Goal: Information Seeking & Learning: Understand process/instructions

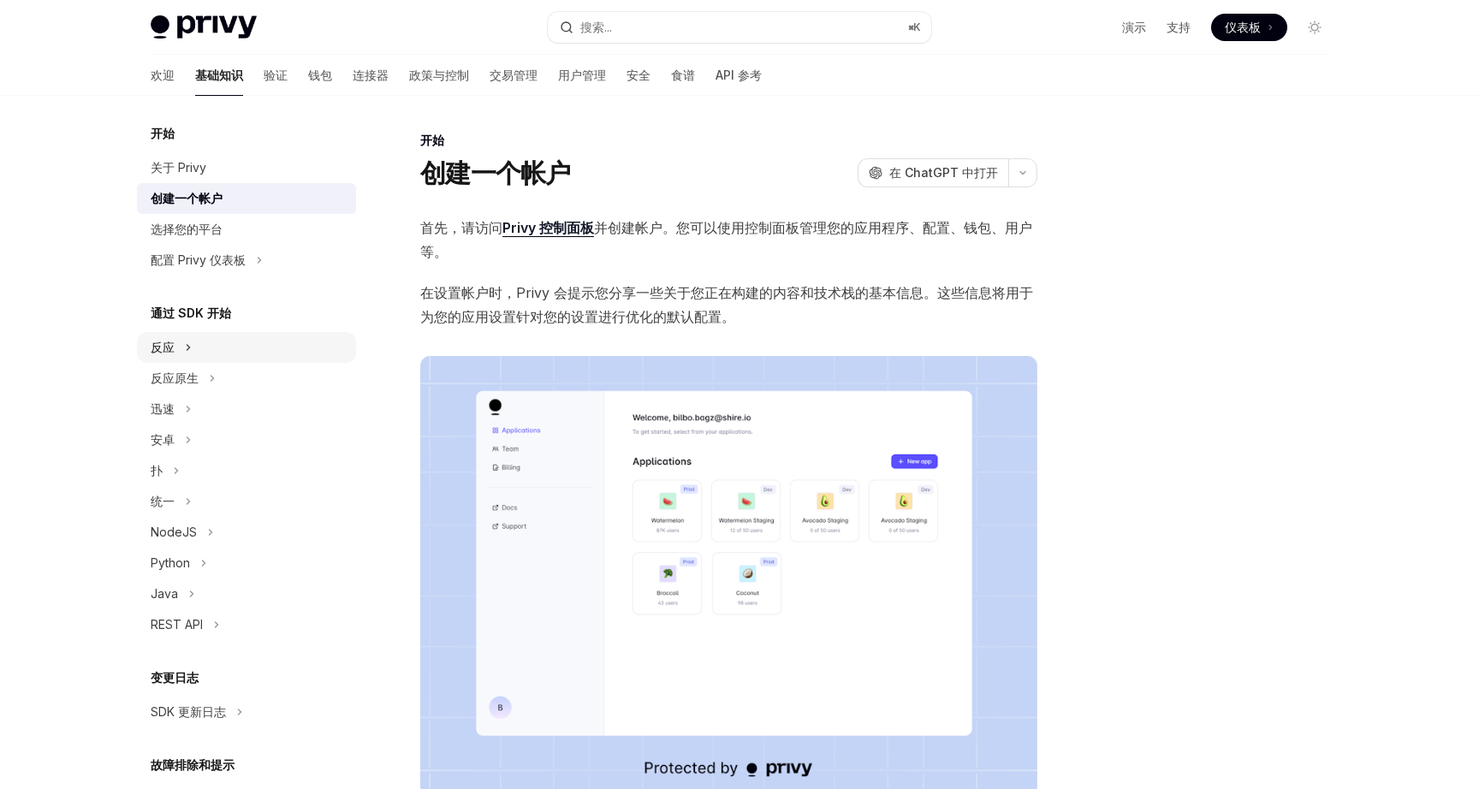
scroll to position [284, 0]
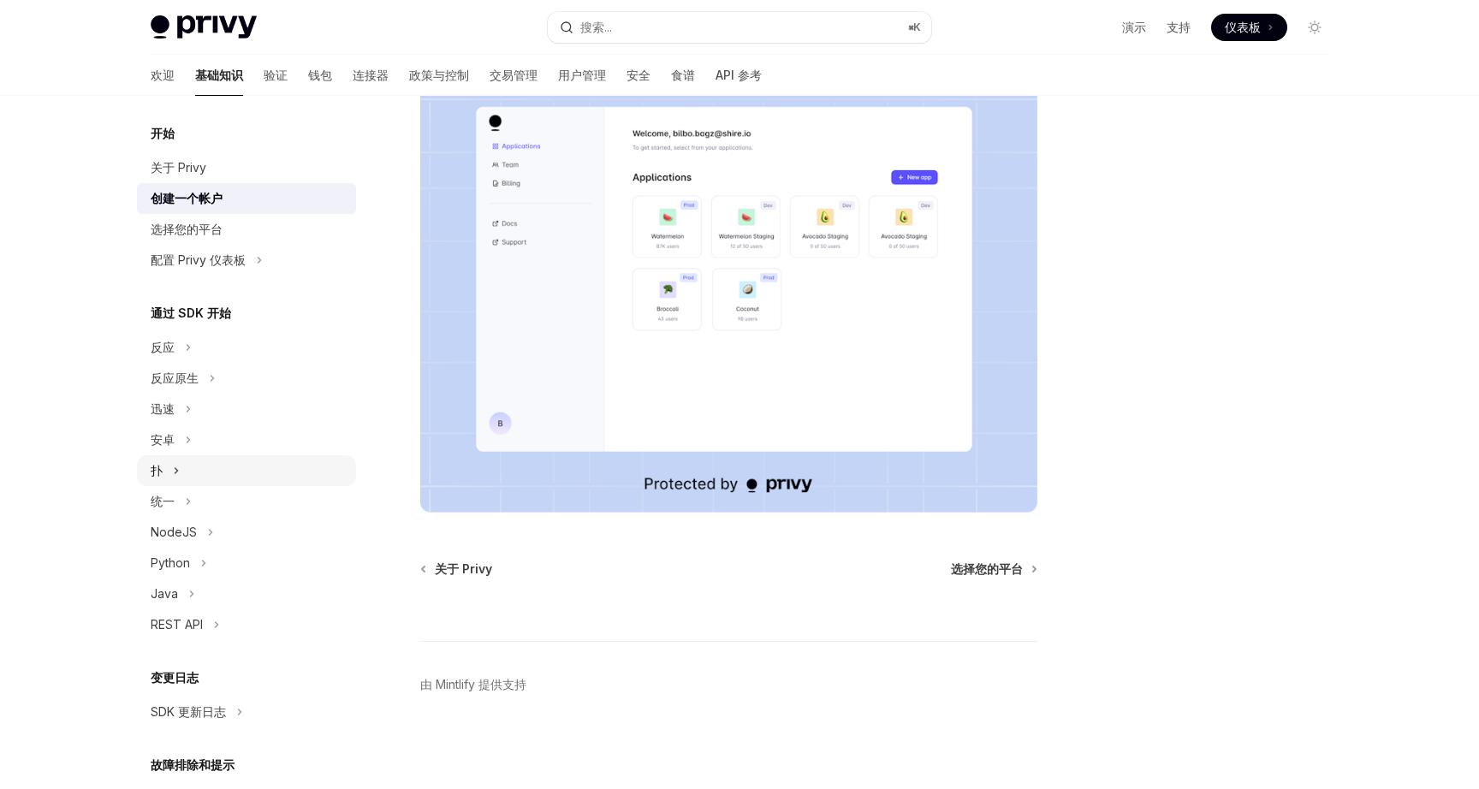
click at [217, 469] on div "扑" at bounding box center [246, 470] width 219 height 31
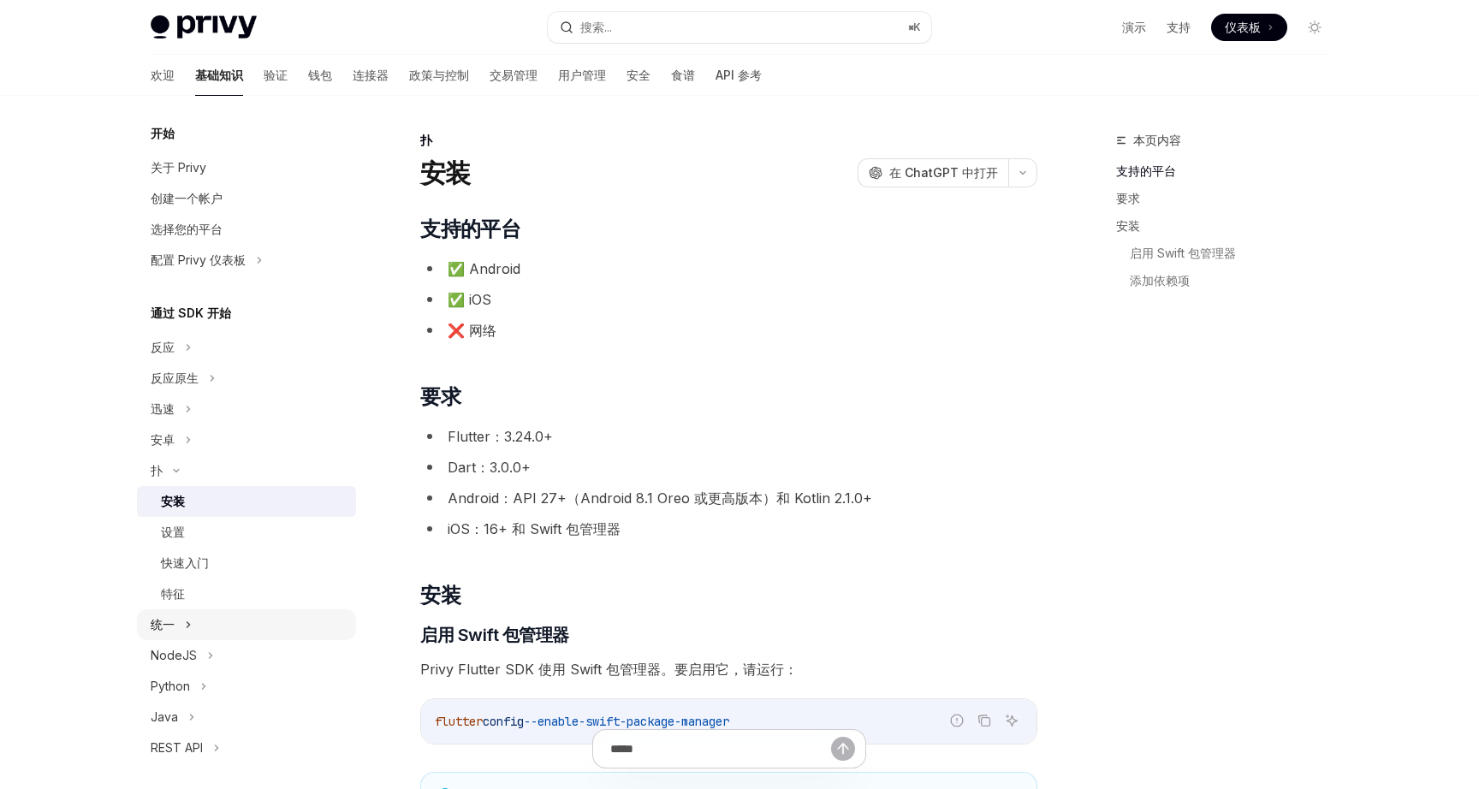
click at [198, 622] on div "统一" at bounding box center [246, 625] width 219 height 31
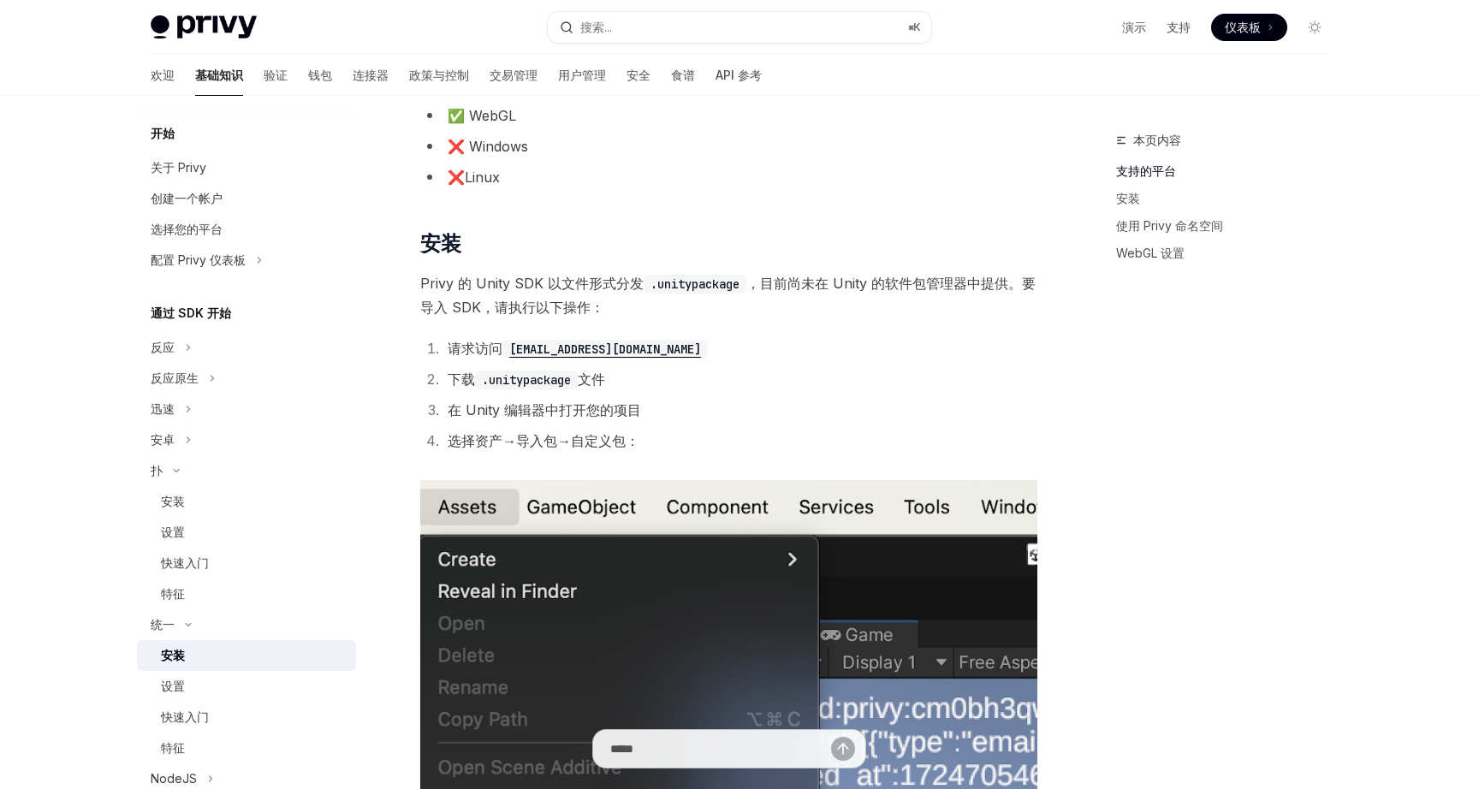
scroll to position [217, 0]
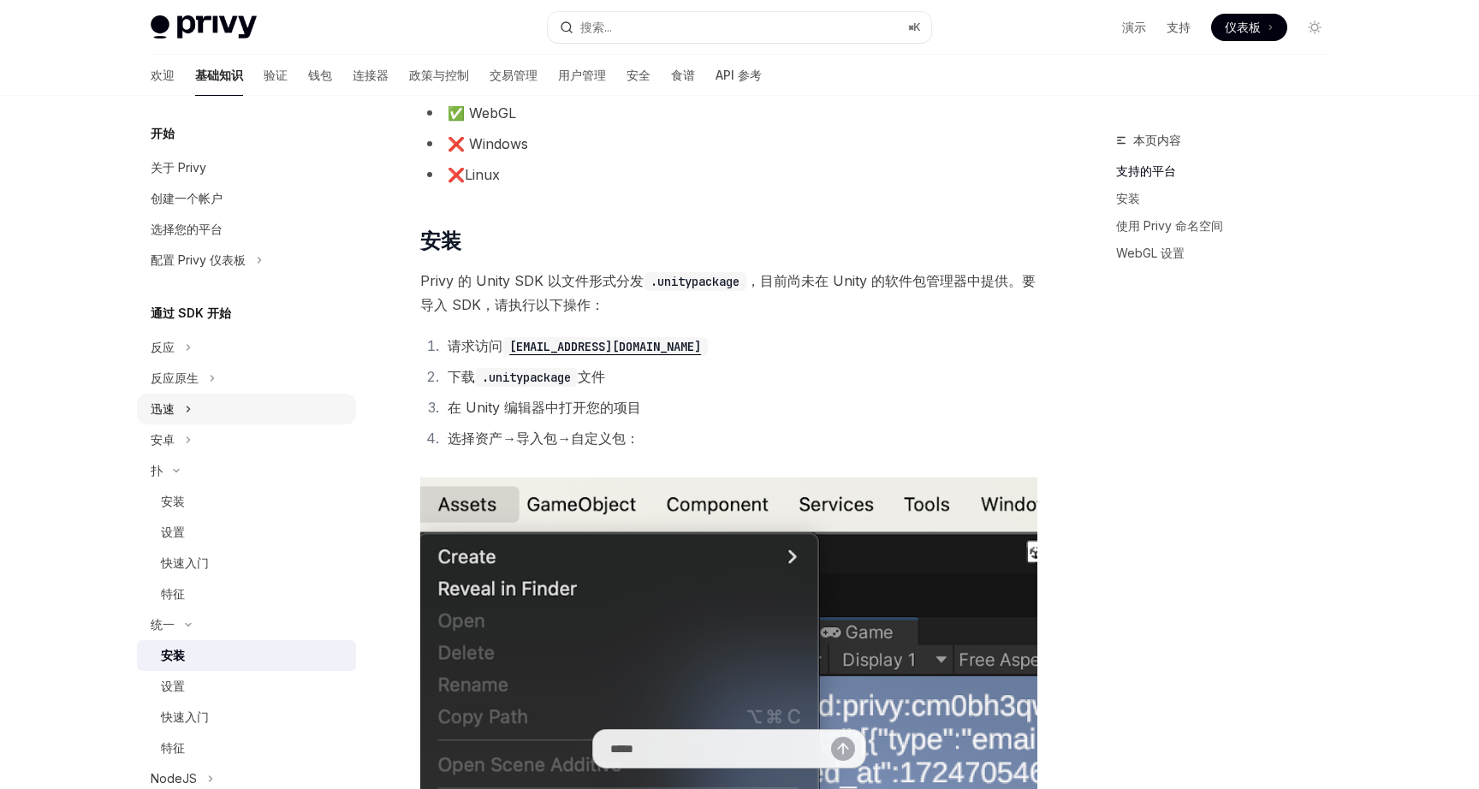
click at [202, 404] on div "迅速" at bounding box center [246, 409] width 219 height 31
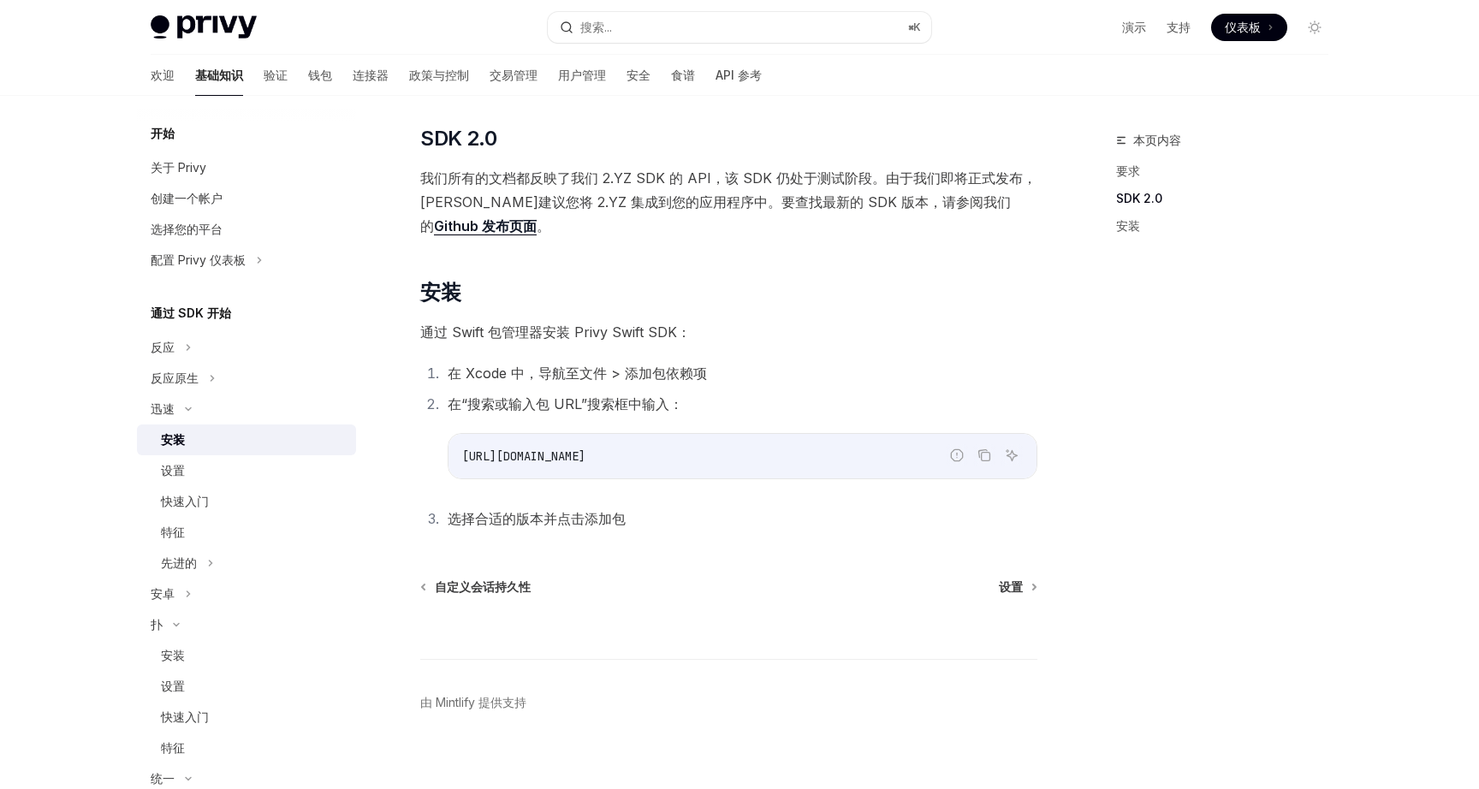
scroll to position [215, 0]
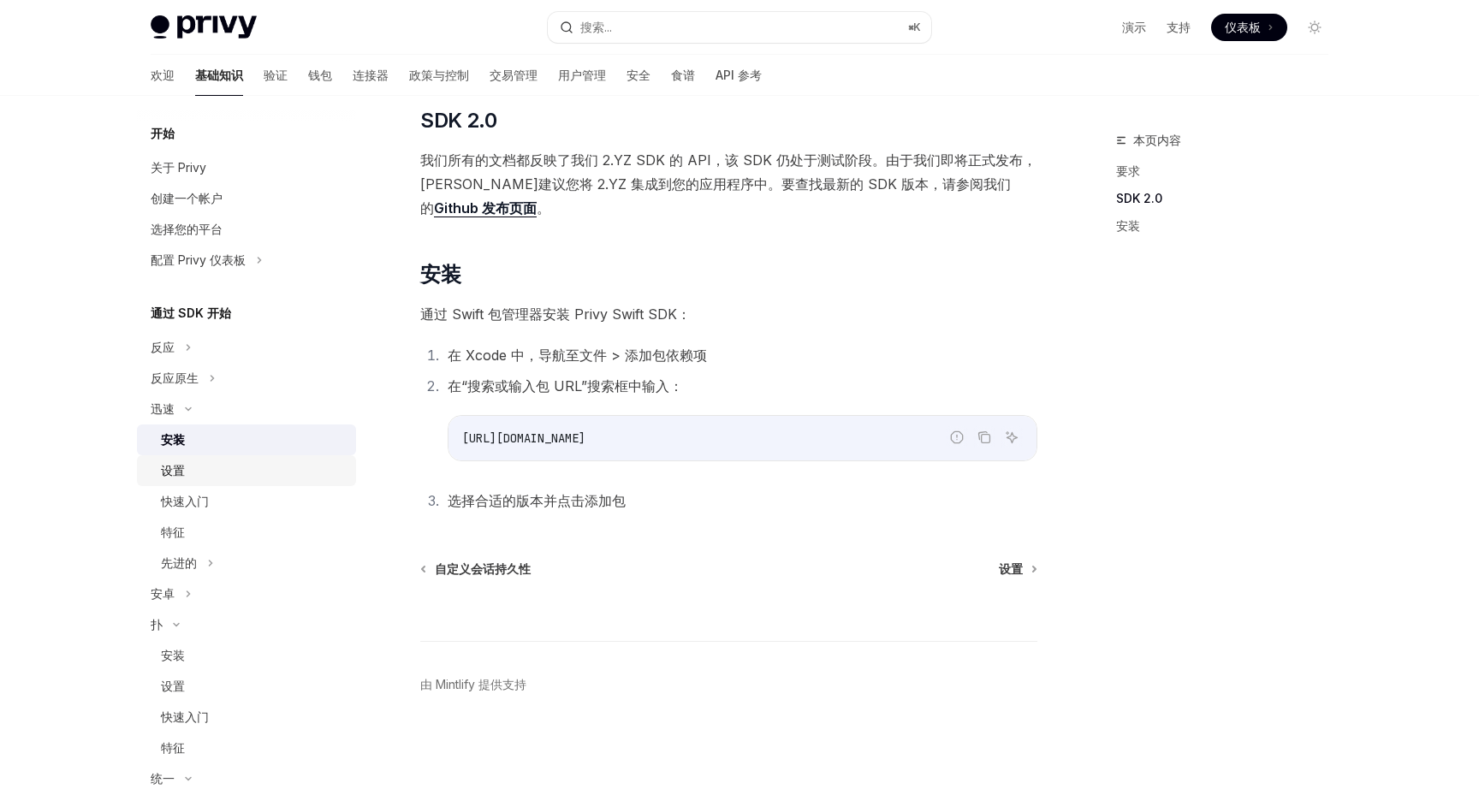
click at [217, 474] on div "设置" at bounding box center [253, 471] width 185 height 21
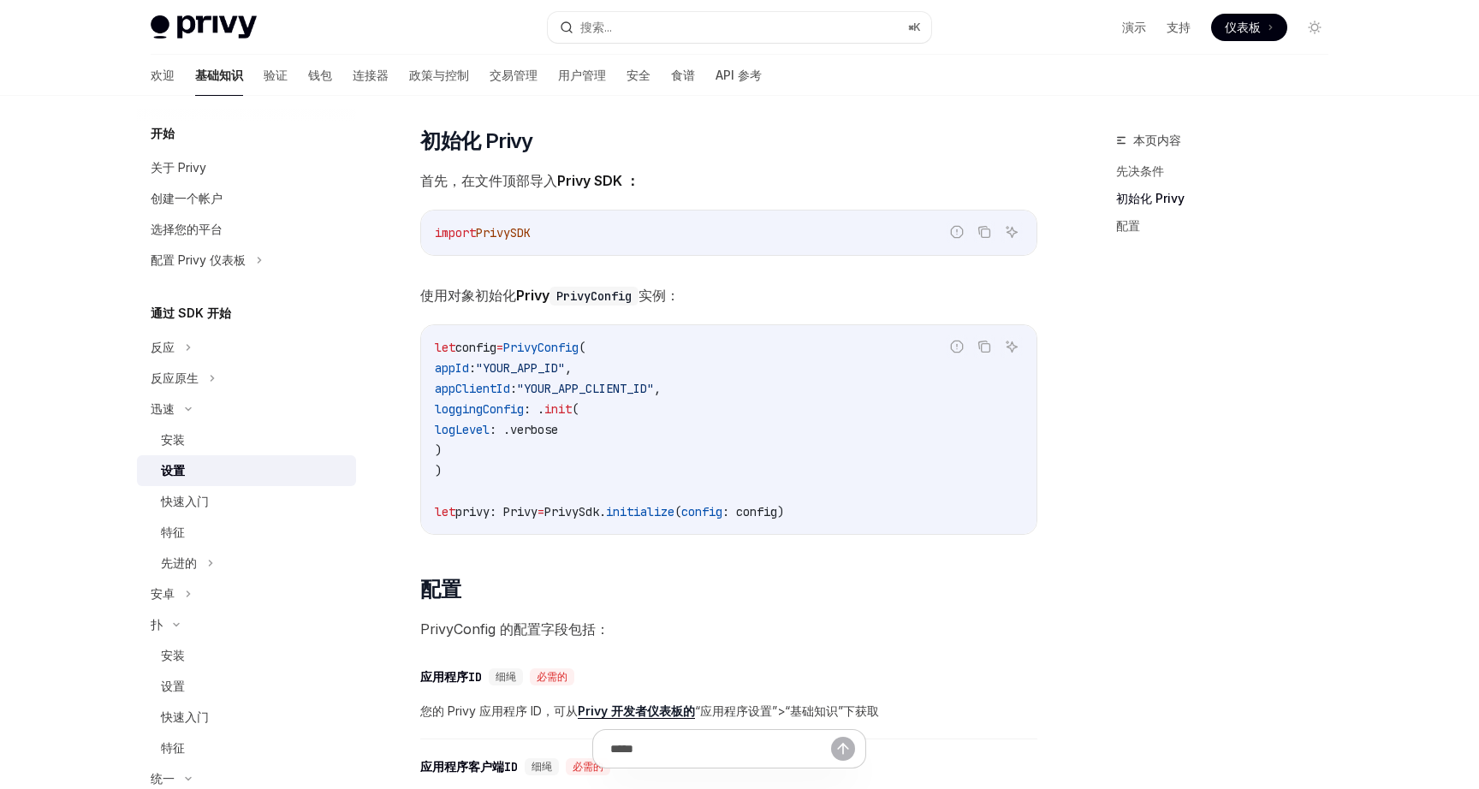
scroll to position [268, 0]
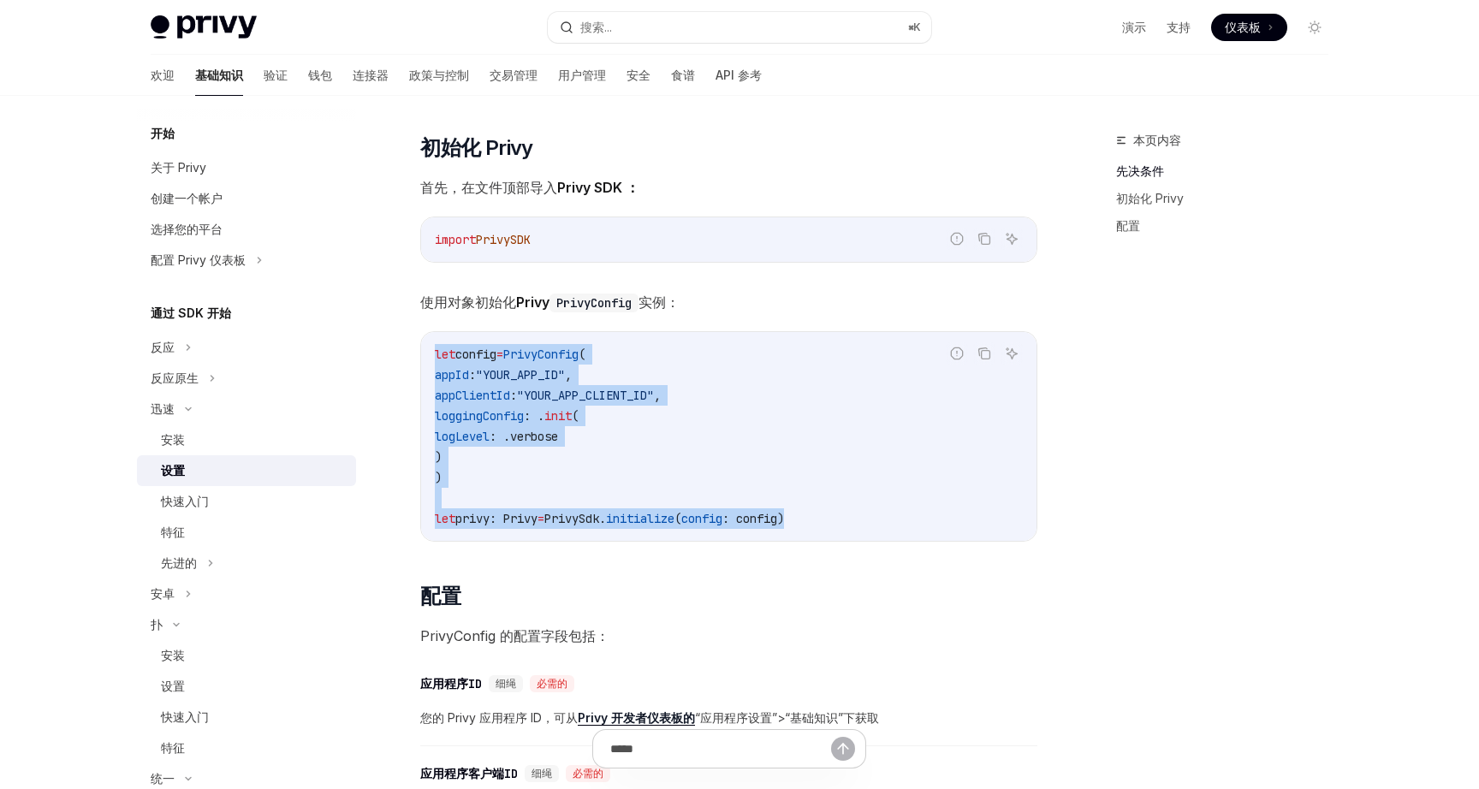
drag, startPoint x: 436, startPoint y: 350, endPoint x: 876, endPoint y: 525, distance: 473.5
click at [876, 525] on code "let config = PrivyConfig ( appId : "YOUR_APP_ID" , appClientId : "YOUR_APP_CLIE…" at bounding box center [729, 436] width 588 height 185
copy code "let config = PrivyConfig ( appId : "YOUR_APP_ID" , appClientId : "YOUR_APP_CLIE…"
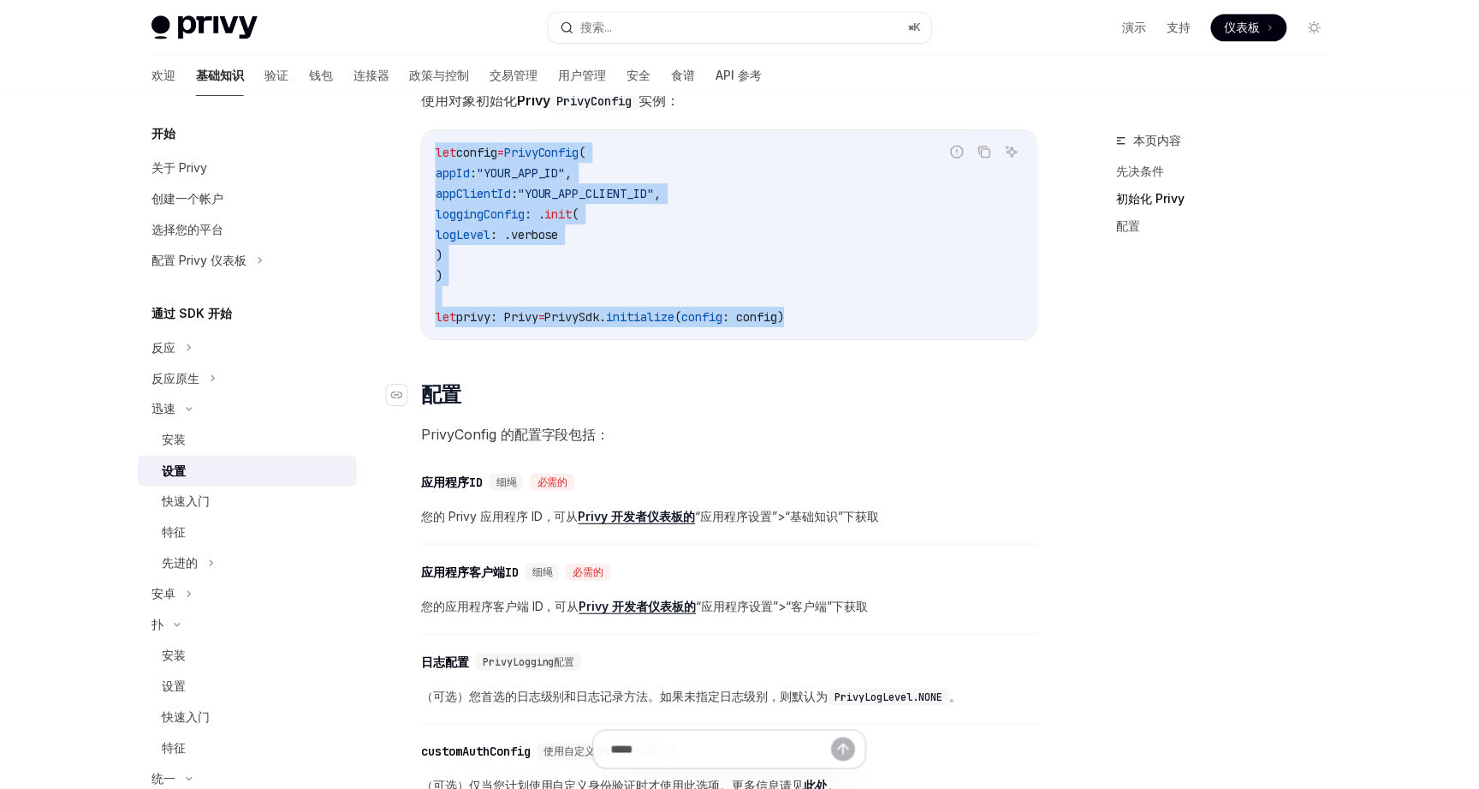
scroll to position [469, 0]
type textarea "*"
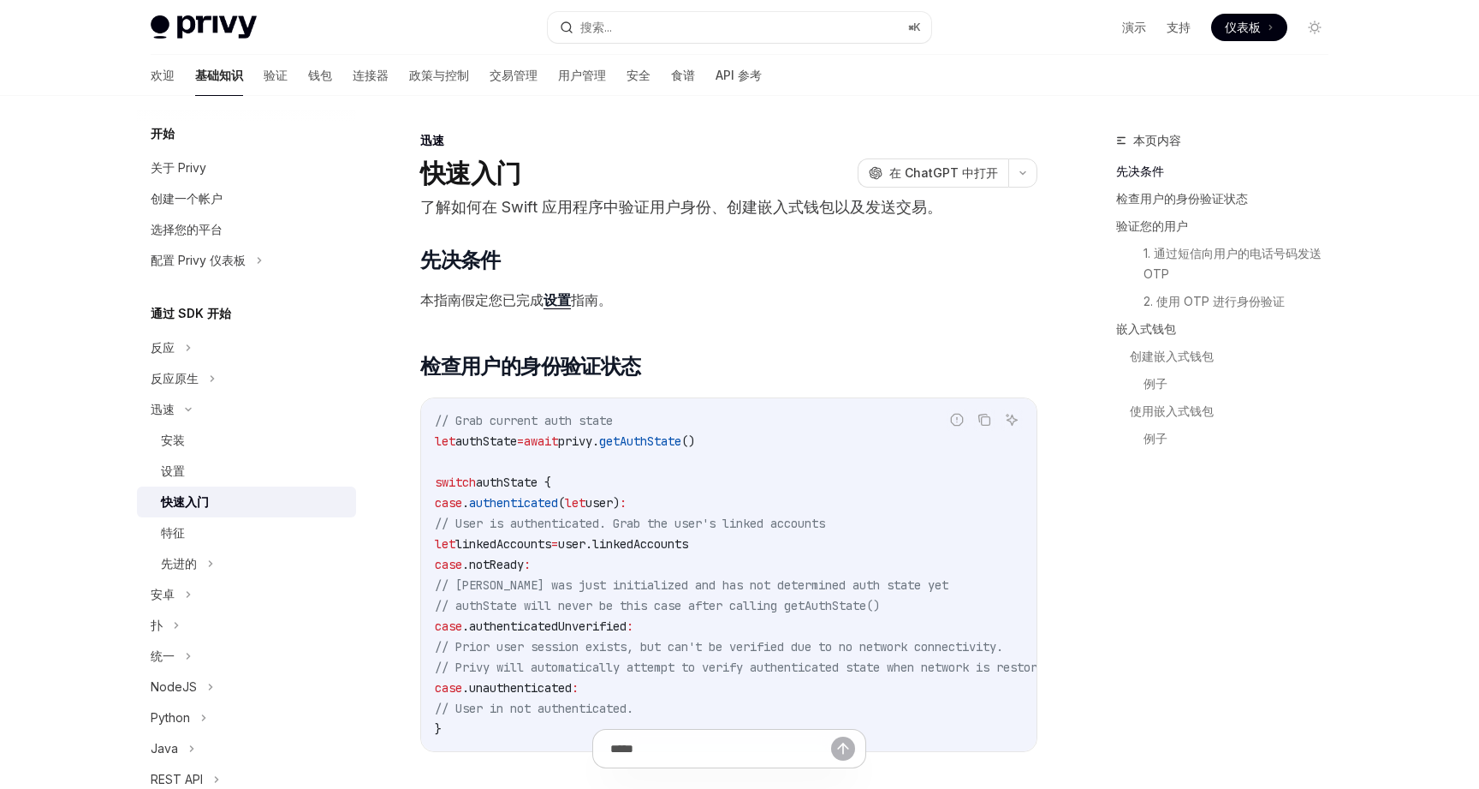
scroll to position [47, 0]
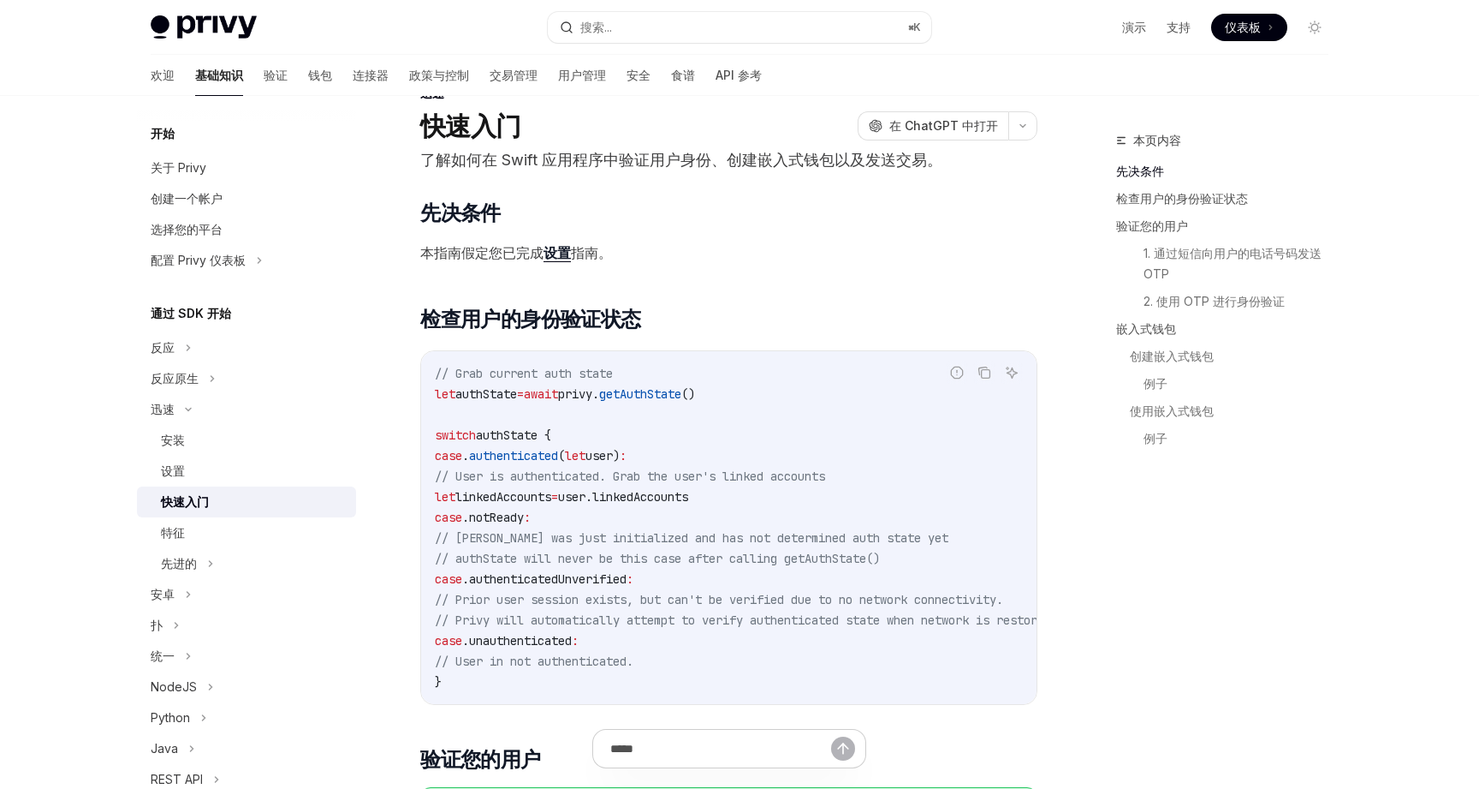
click at [562, 250] on font "设置" at bounding box center [557, 252] width 27 height 17
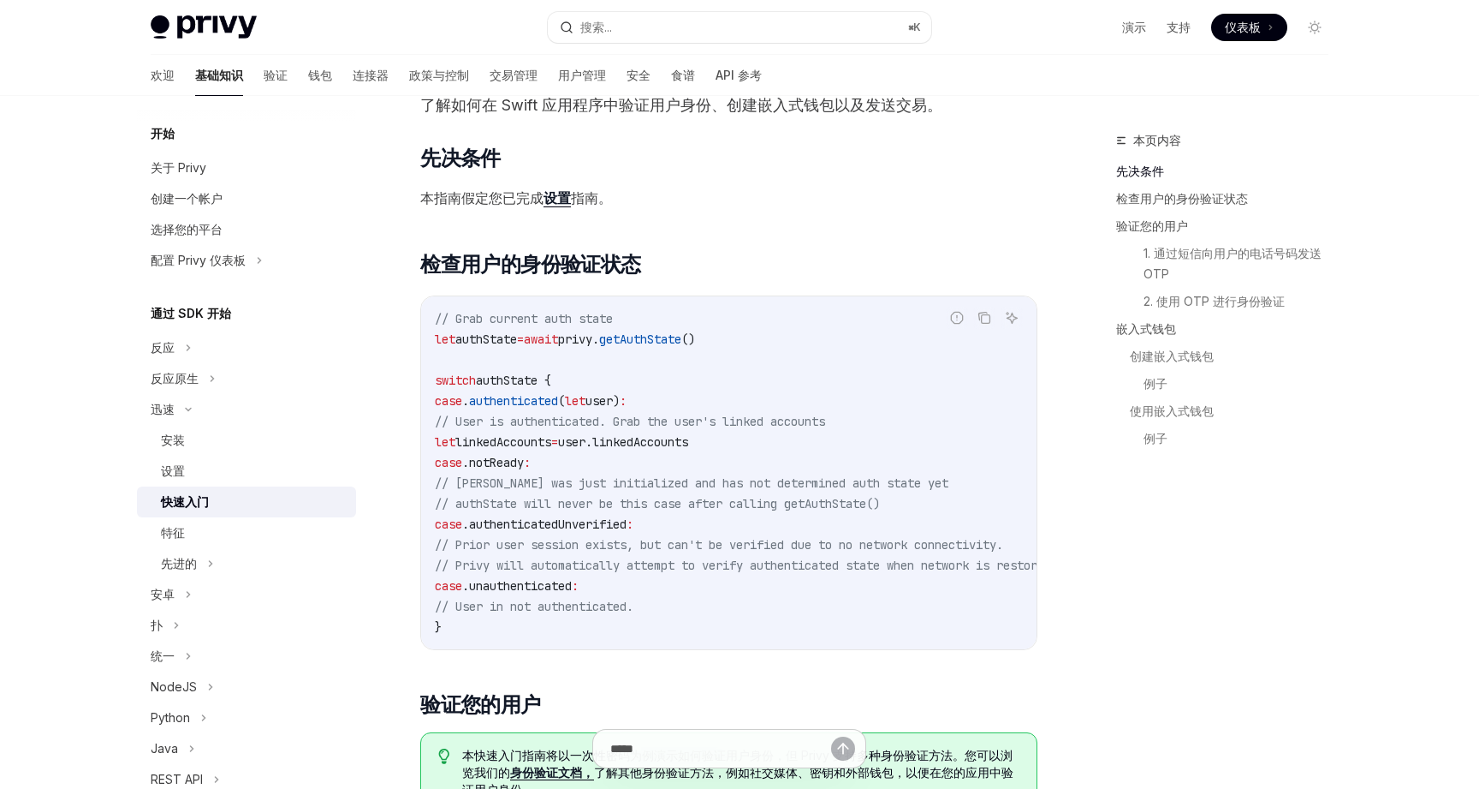
scroll to position [104, 0]
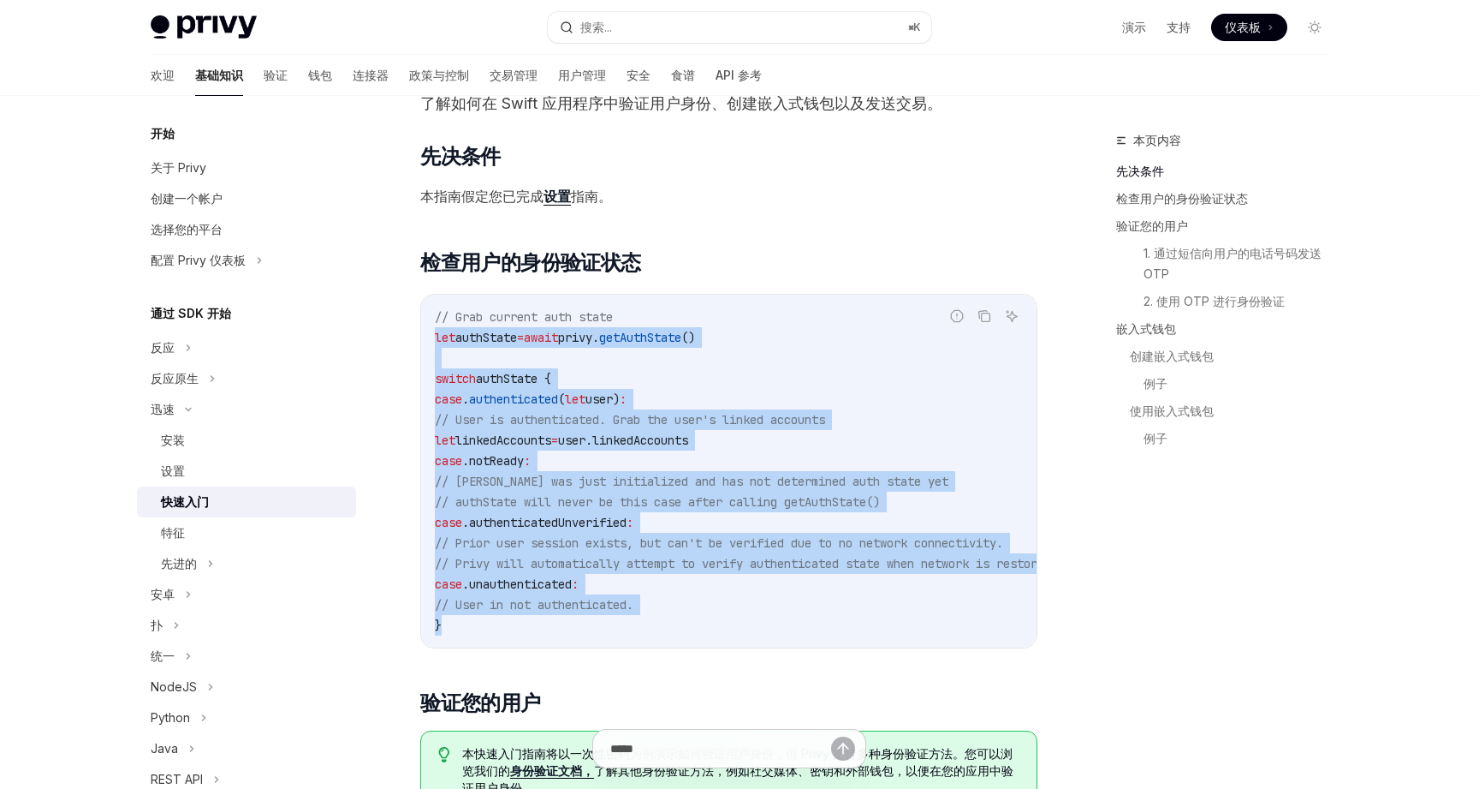
drag, startPoint x: 438, startPoint y: 336, endPoint x: 449, endPoint y: 622, distance: 287.1
click at [449, 622] on code "// Grab current auth state let authState = await privy. getAuthState () switch …" at bounding box center [767, 471] width 664 height 329
copy code "let authState = await privy. getAuthState () switch authState { case . authenti…"
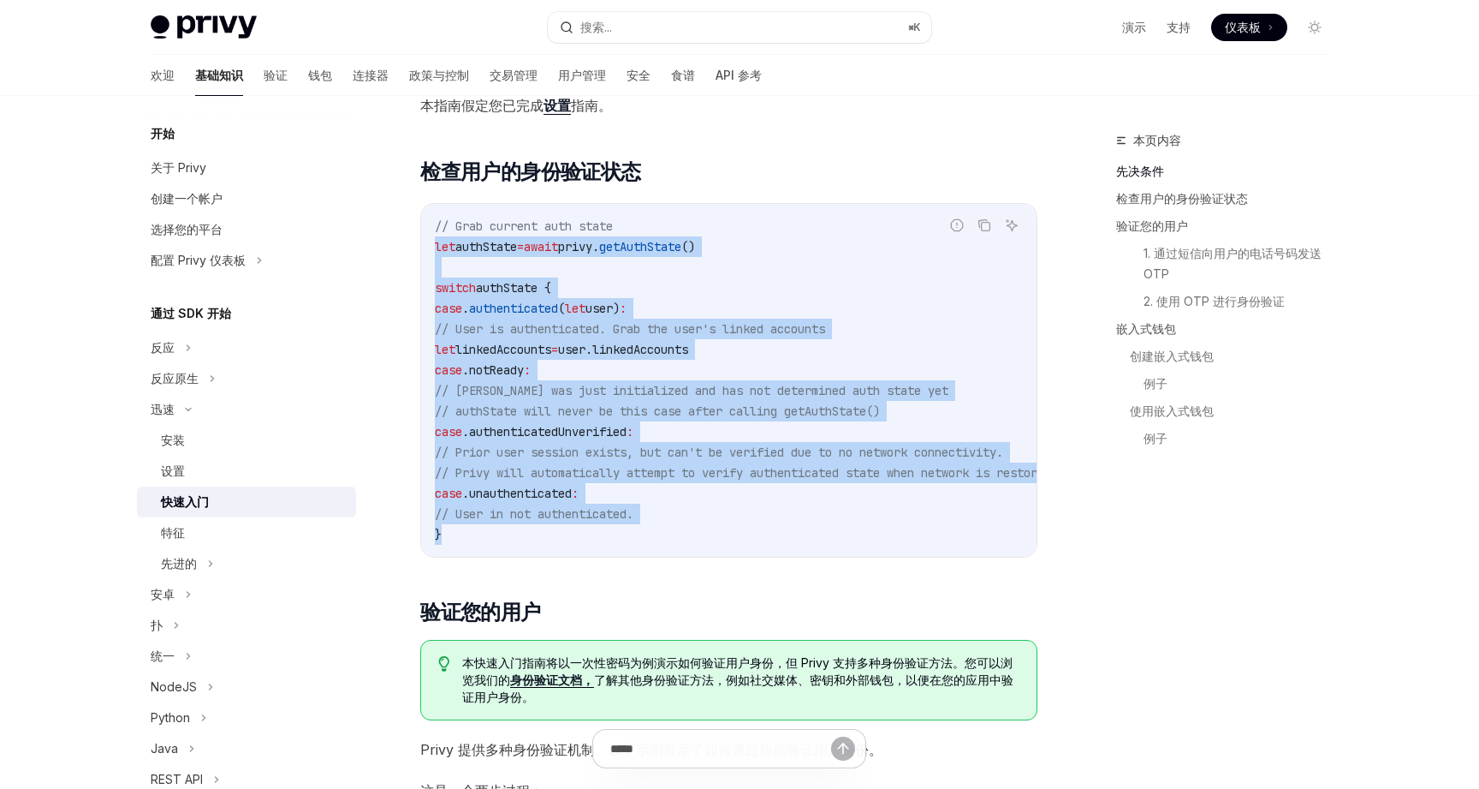
scroll to position [190, 0]
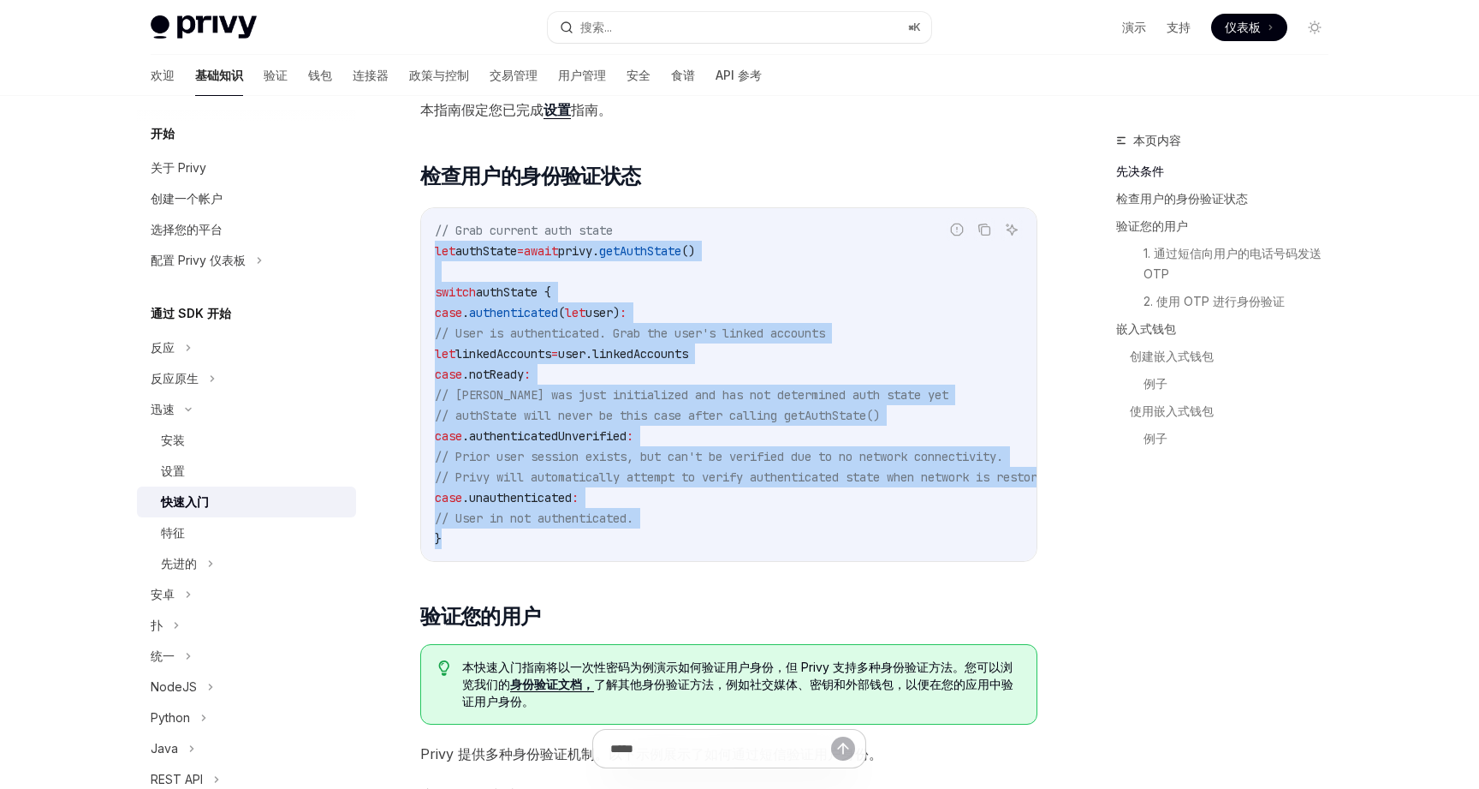
click at [558, 248] on span "await" at bounding box center [541, 250] width 34 height 15
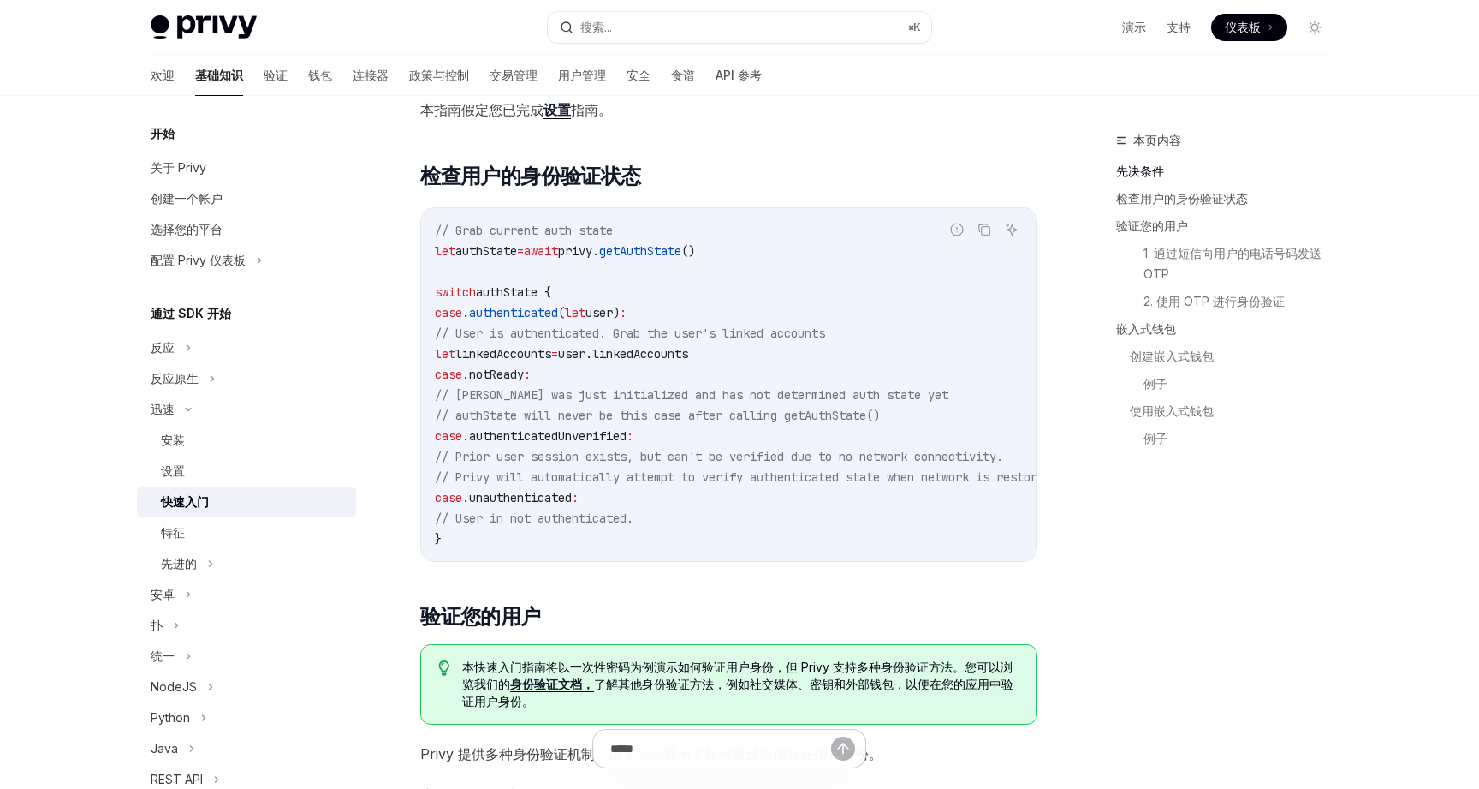
click at [558, 248] on span "await" at bounding box center [541, 250] width 34 height 15
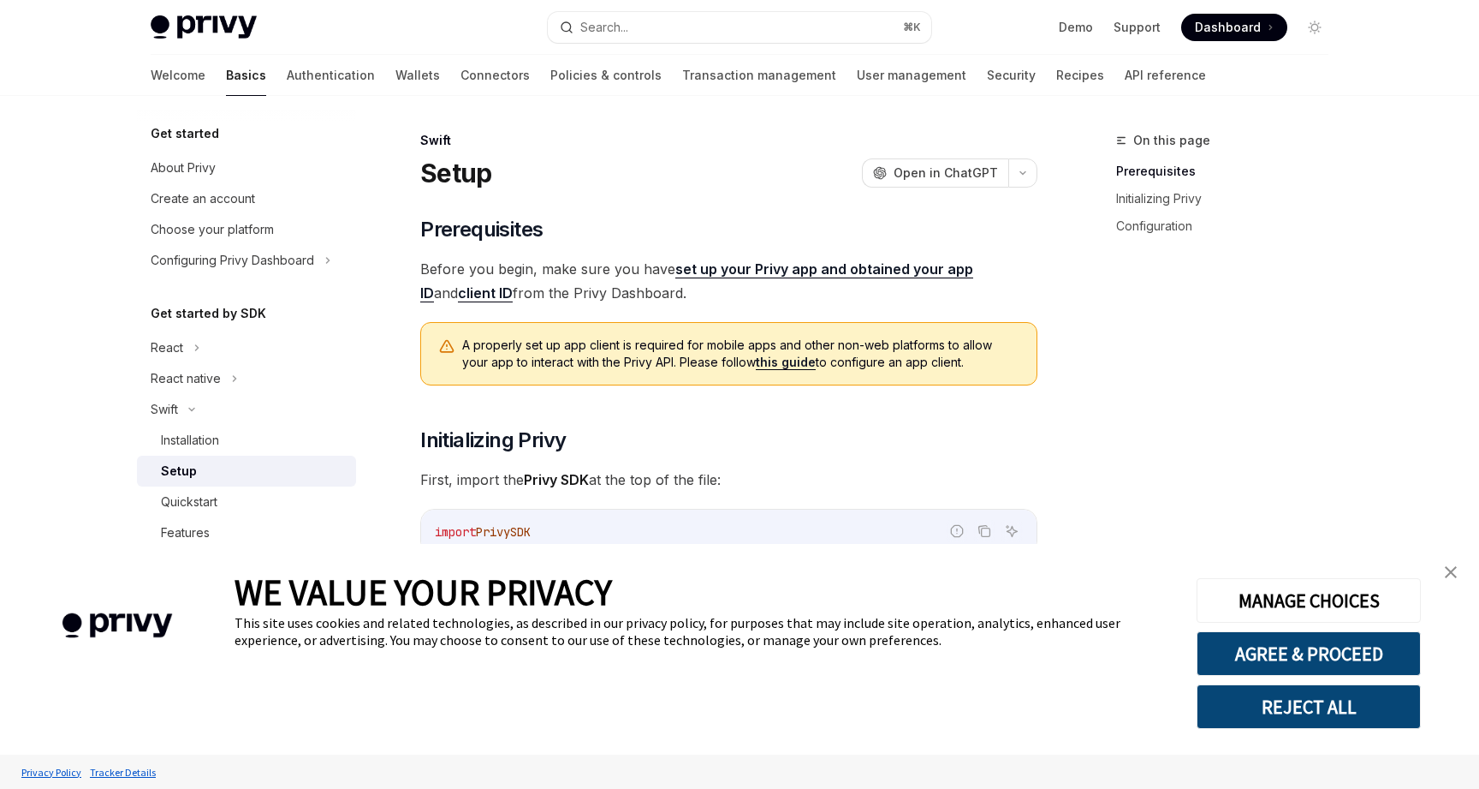
type textarea "*"
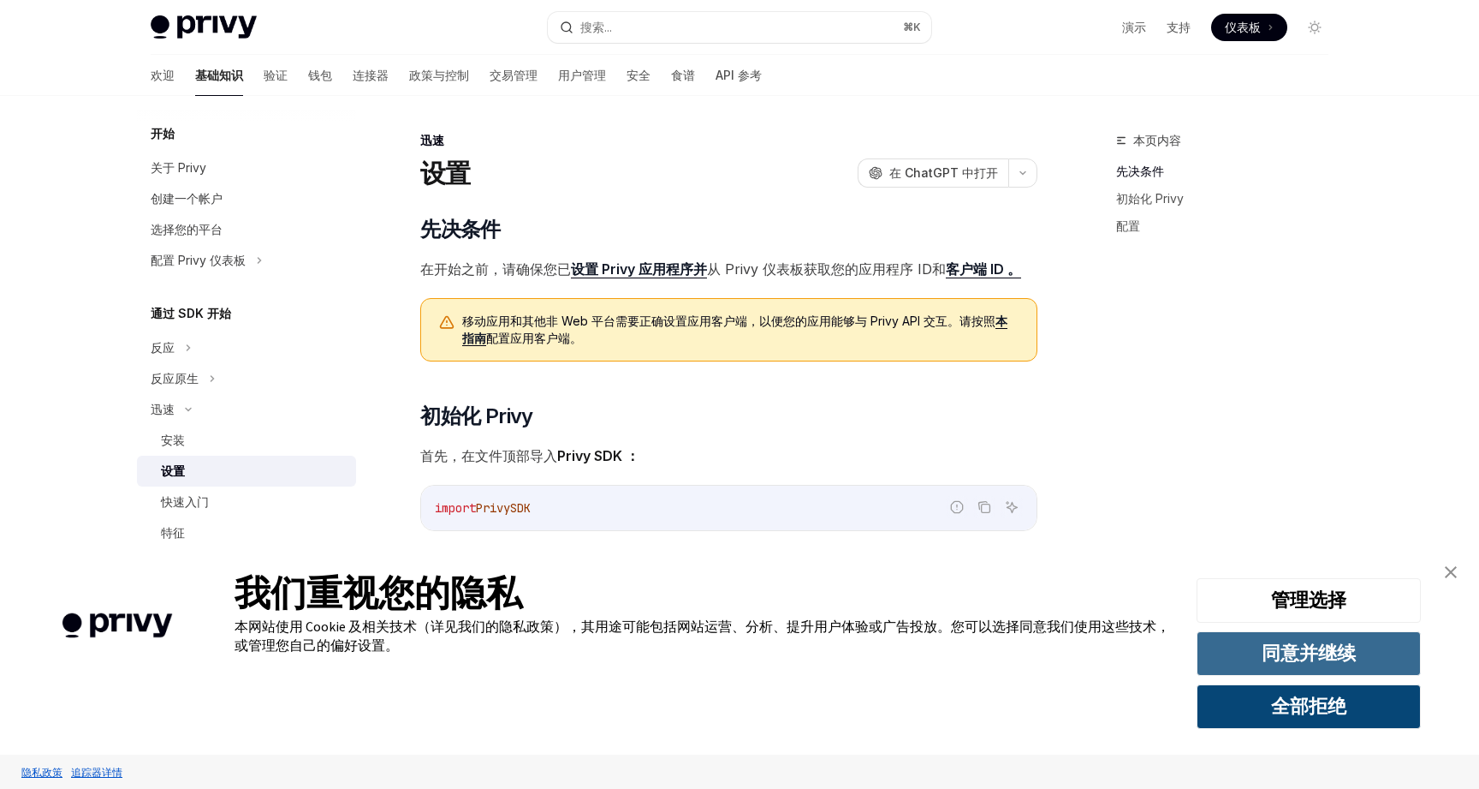
click at [1289, 658] on font "同意并继续" at bounding box center [1309, 652] width 94 height 24
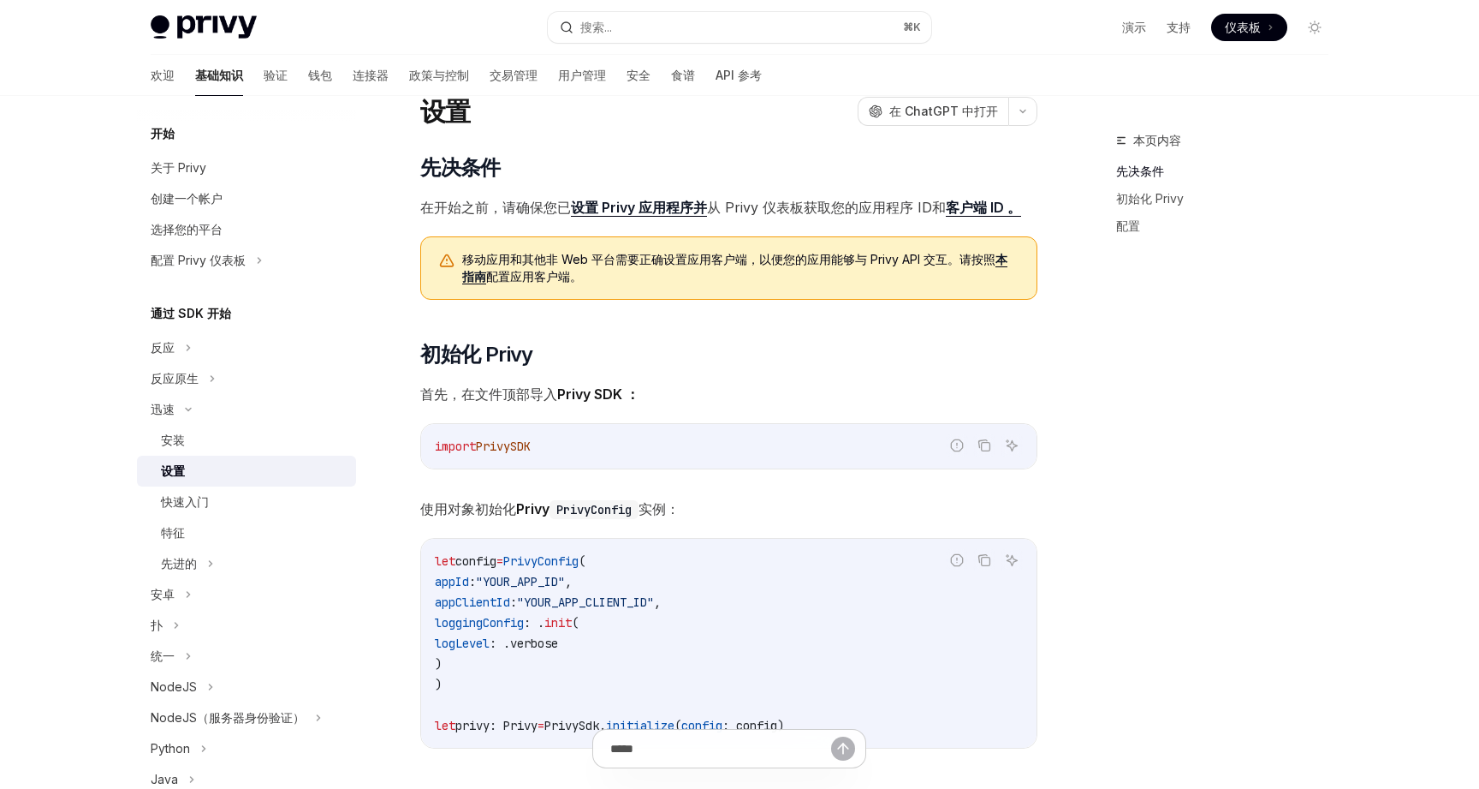
scroll to position [57, 0]
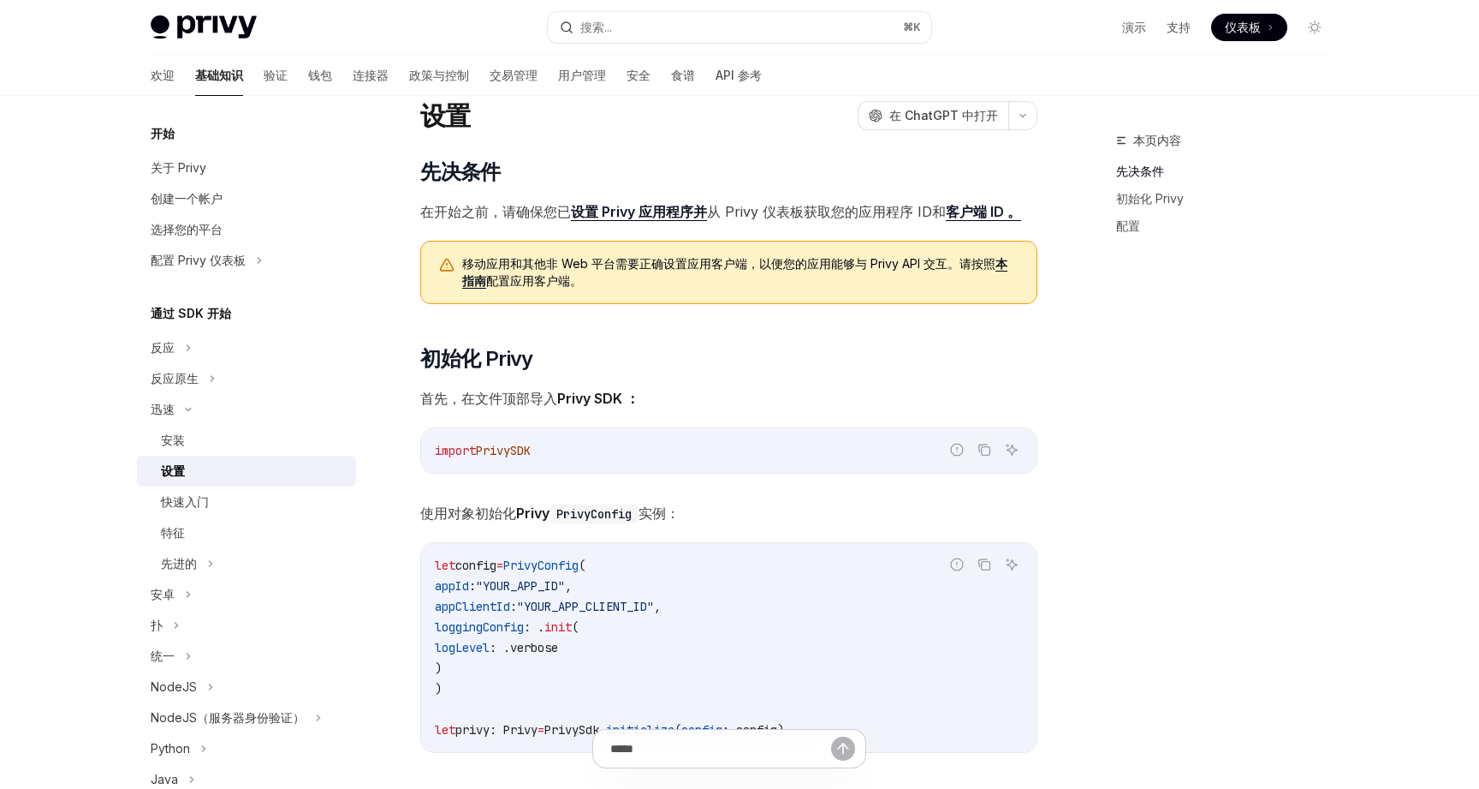
click at [650, 210] on font "设置 Privy 应用程序并" at bounding box center [639, 211] width 136 height 17
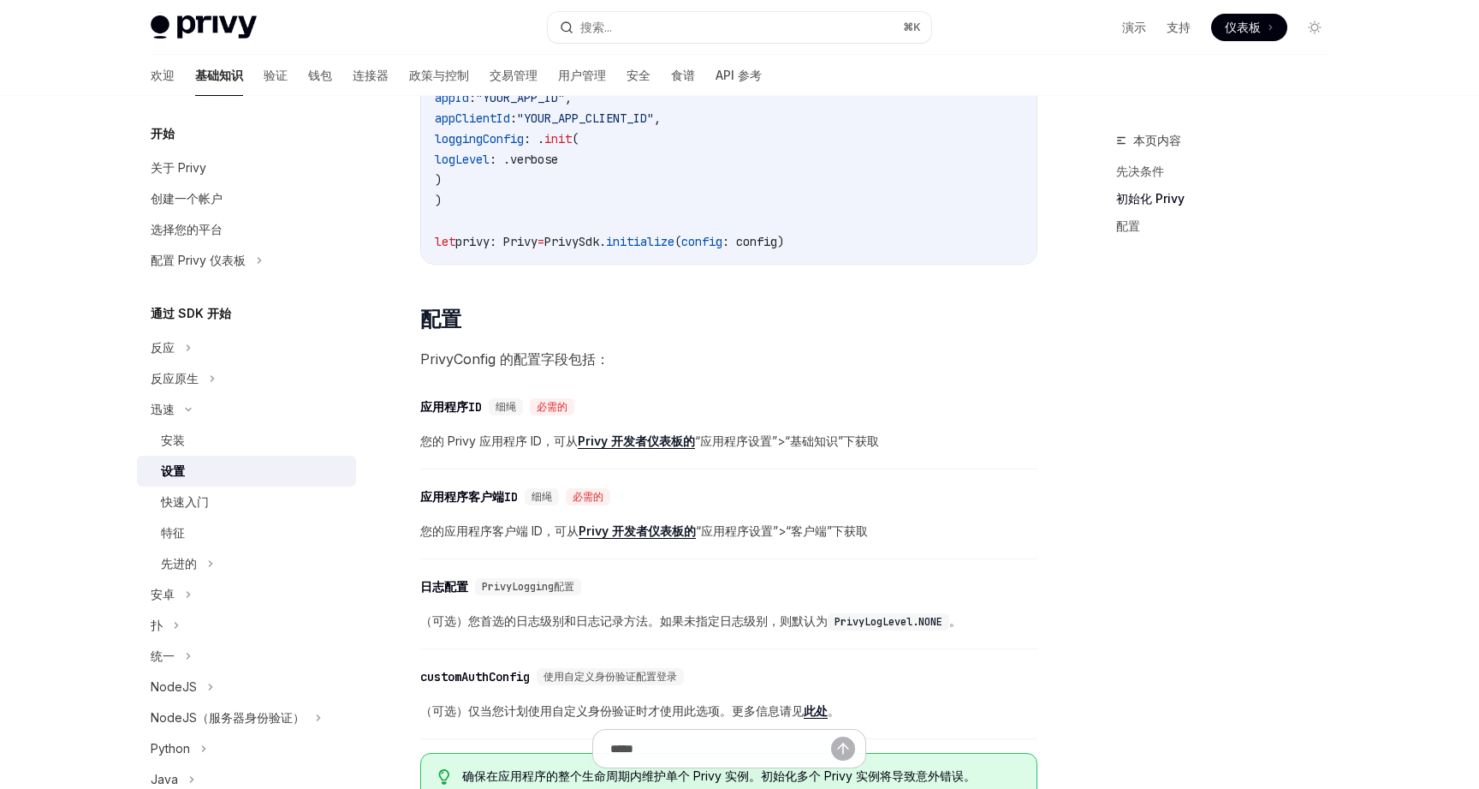
scroll to position [553, 0]
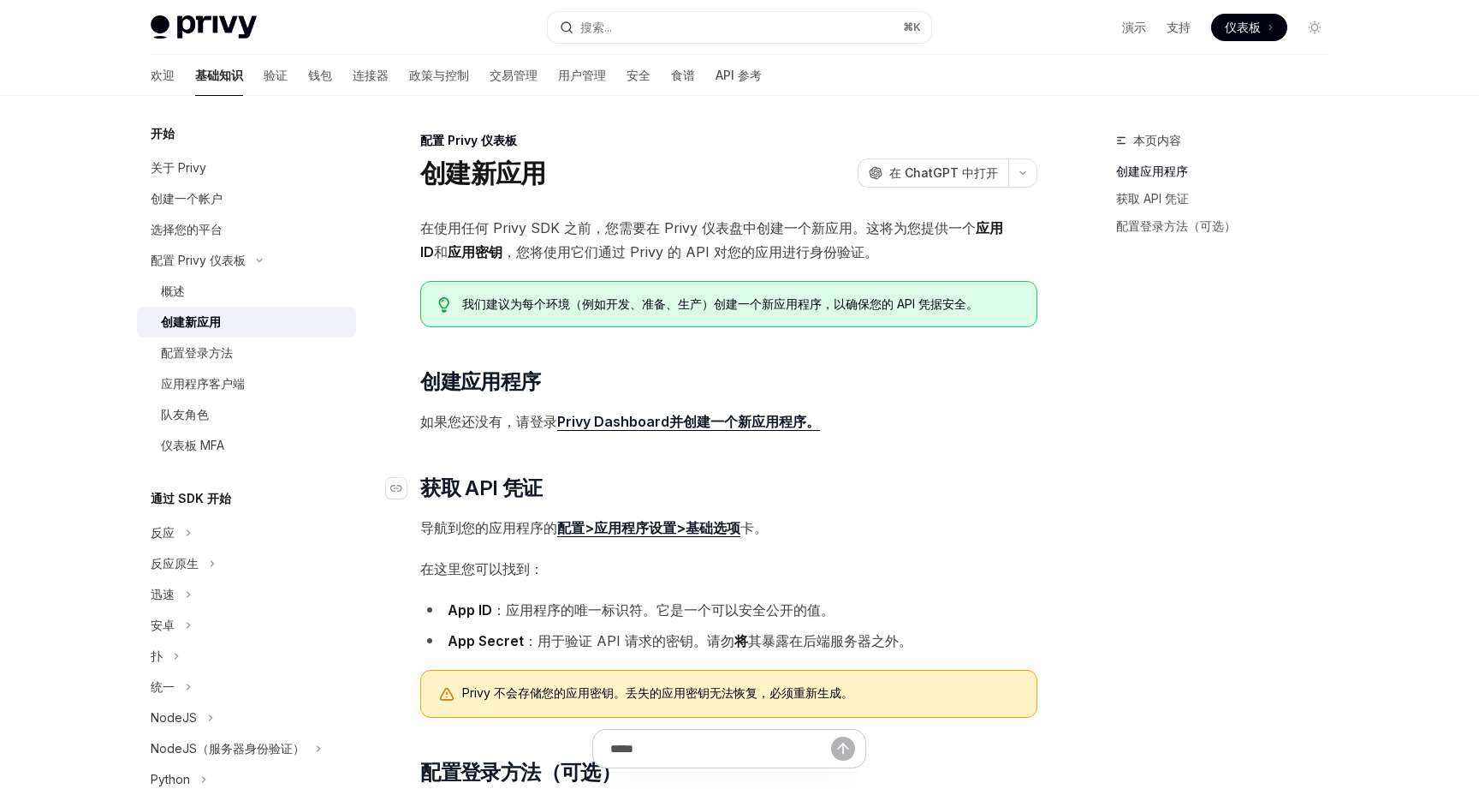
click at [772, 492] on h2 "​ 获取 API 凭证" at bounding box center [728, 487] width 617 height 27
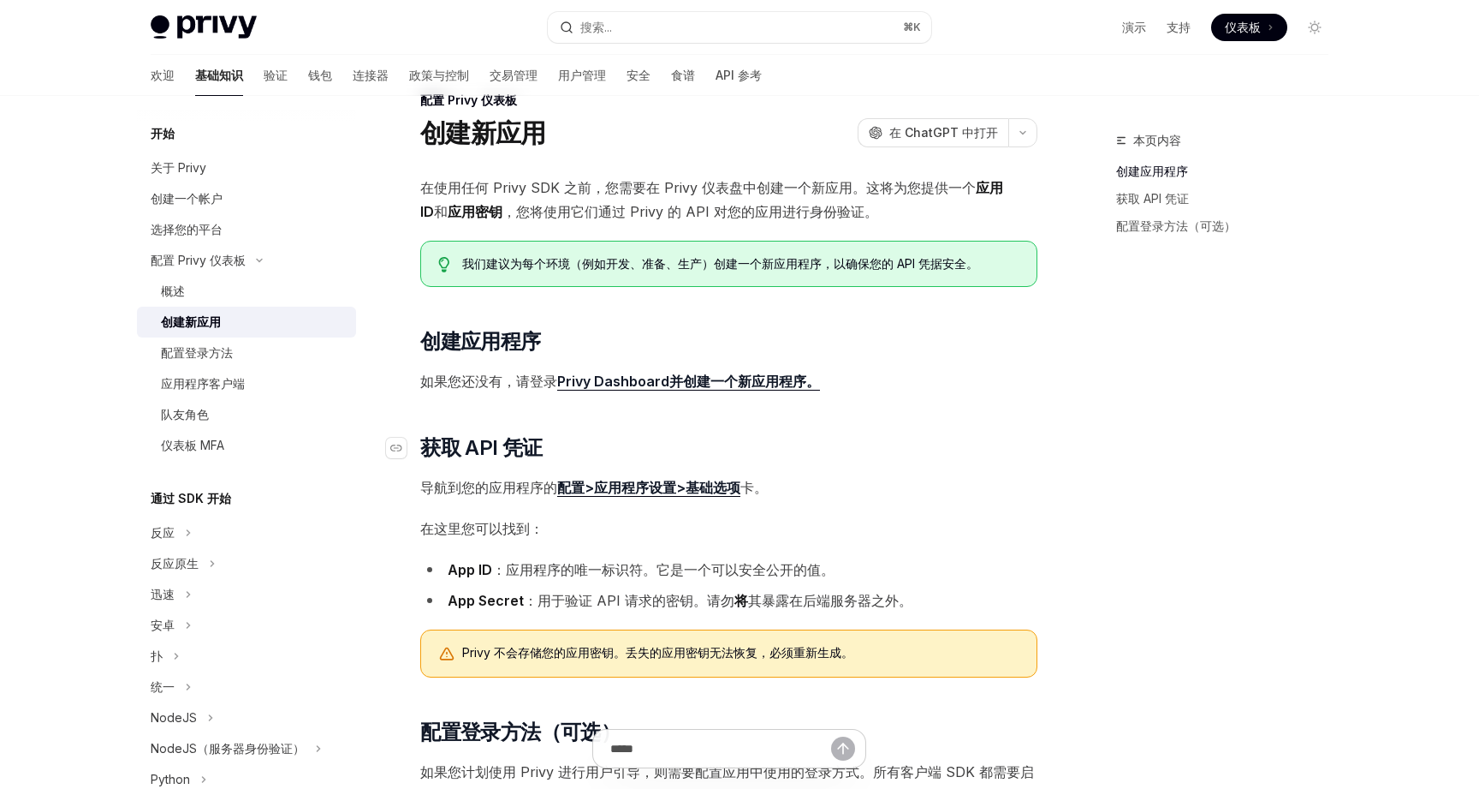
scroll to position [46, 0]
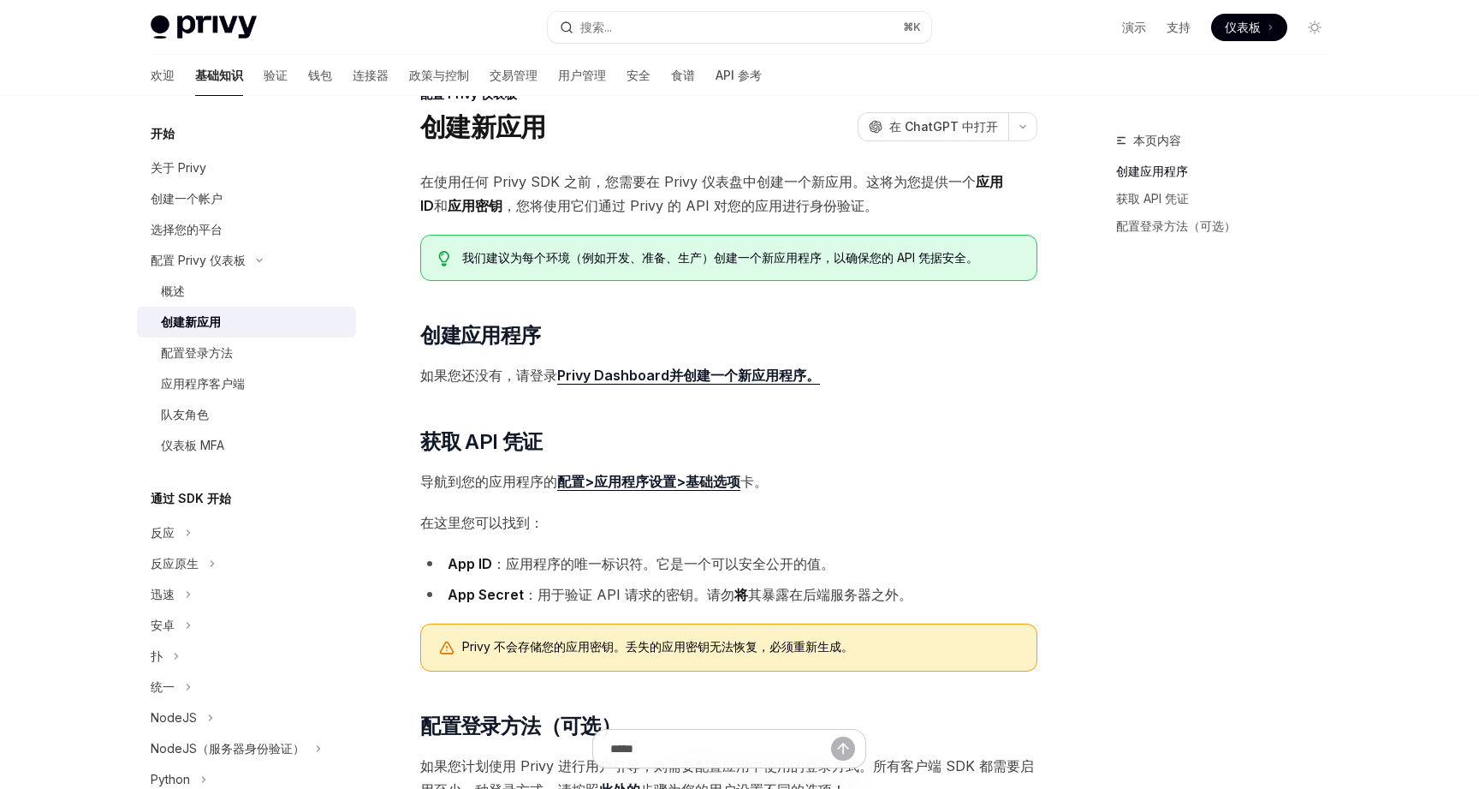
click at [1242, 28] on font "仪表板" at bounding box center [1243, 27] width 36 height 15
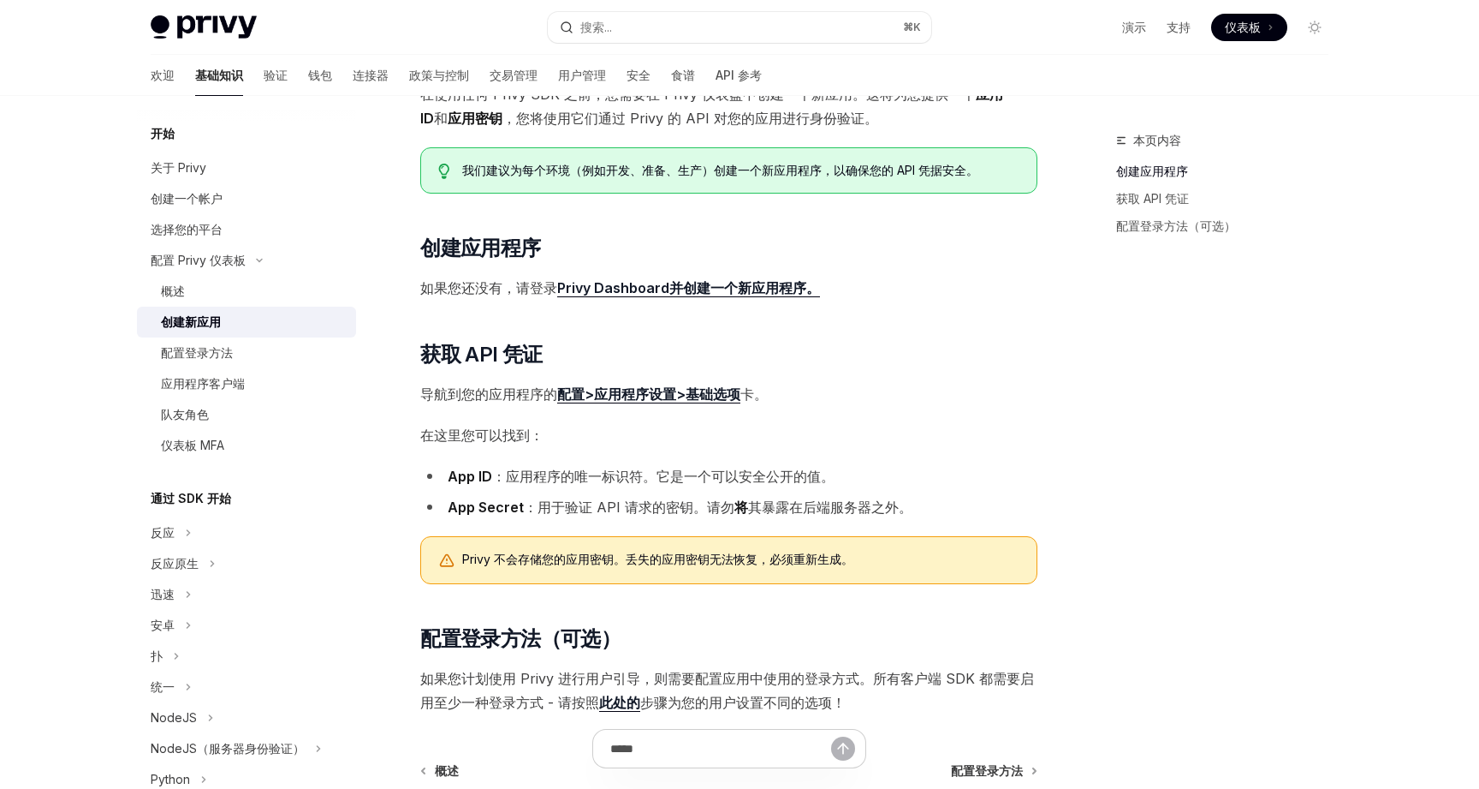
scroll to position [136, 0]
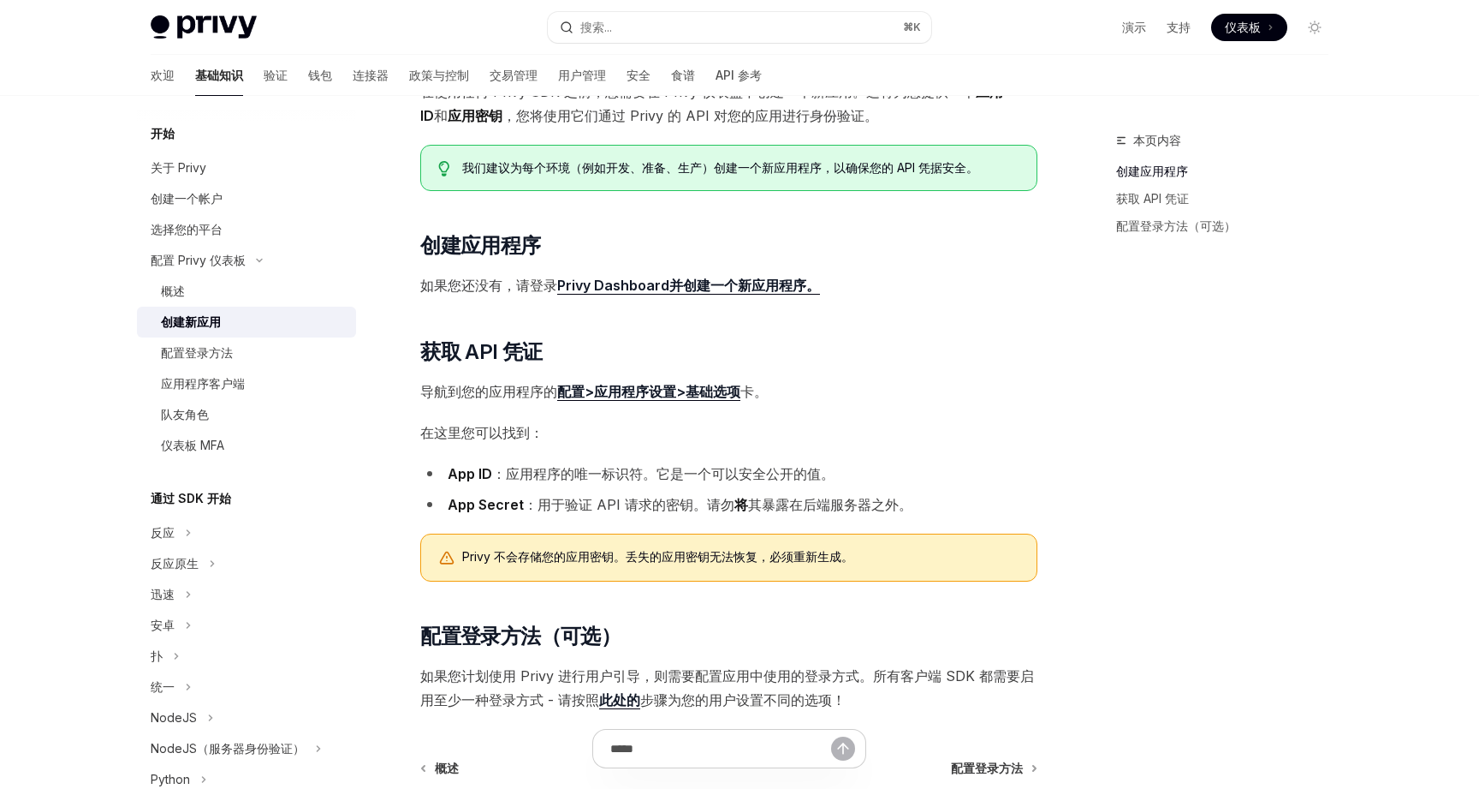
click at [679, 390] on font "配置>应用程序设置>基础选项" at bounding box center [648, 391] width 183 height 17
